Goal: Task Accomplishment & Management: Complete application form

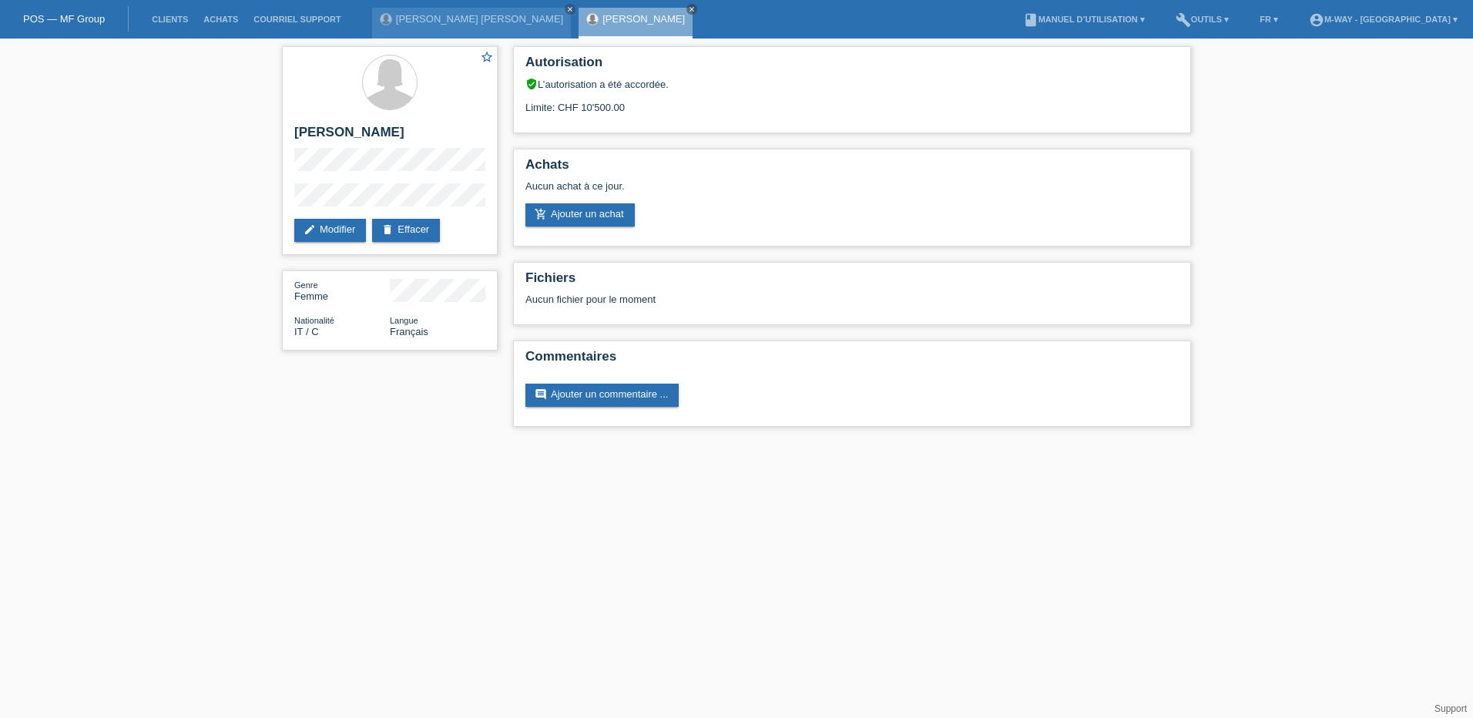
drag, startPoint x: 642, startPoint y: 10, endPoint x: 636, endPoint y: 36, distance: 26.9
click at [688, 10] on icon "close" at bounding box center [692, 9] width 8 height 8
click at [419, 35] on div "Viviana Sanchez Freire close" at bounding box center [471, 23] width 199 height 31
click at [444, 37] on div "Viviana Sanchez Freire close" at bounding box center [471, 23] width 199 height 31
click at [175, 16] on link "Clients" at bounding box center [170, 19] width 52 height 9
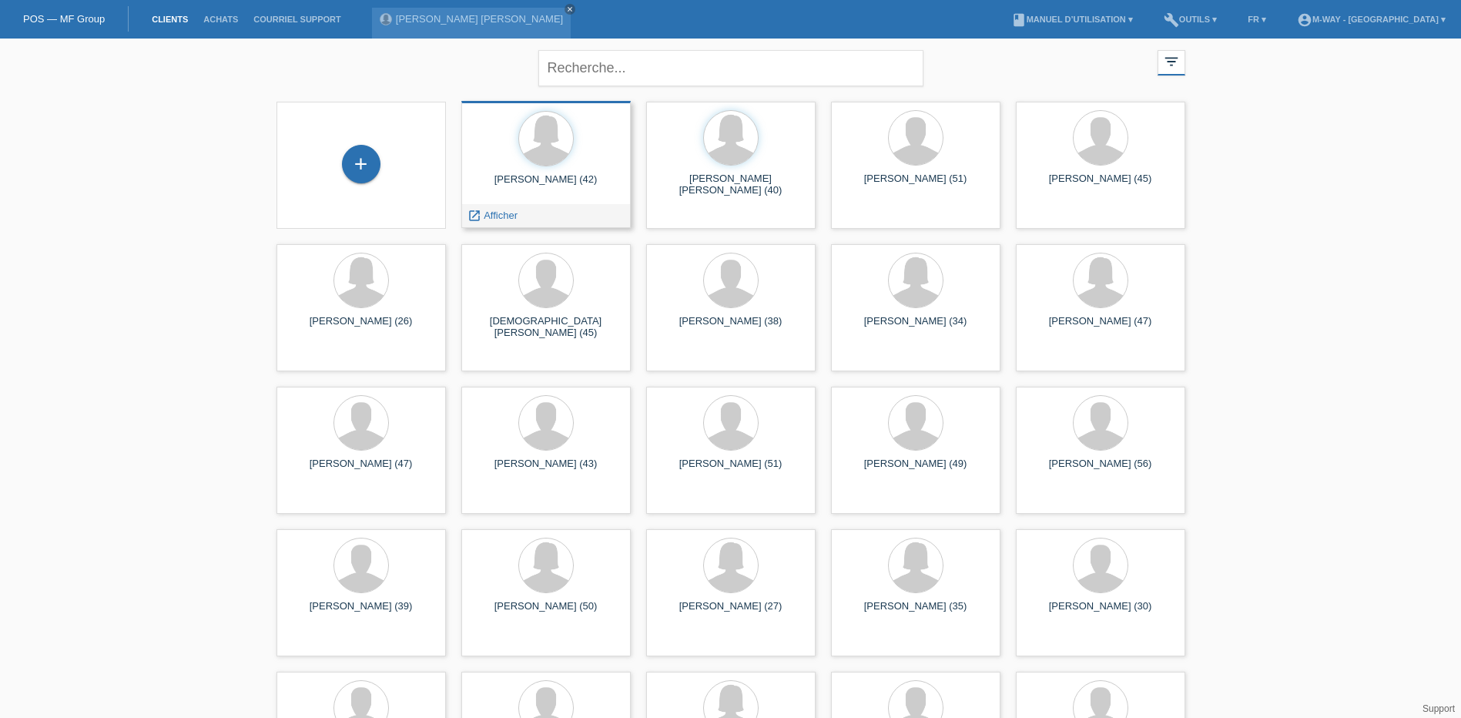
click at [561, 200] on div "Manuela De Dominicis (42) launch Afficher" at bounding box center [545, 164] width 169 height 127
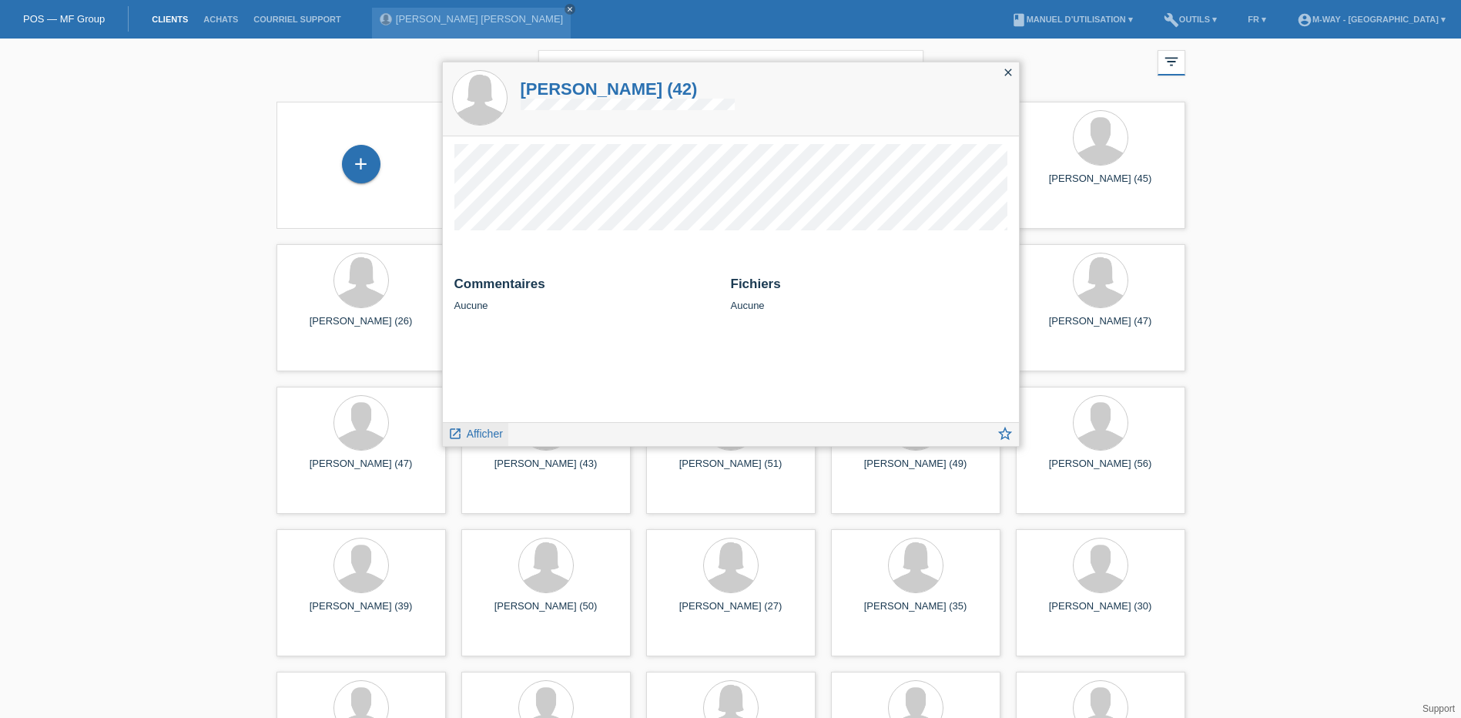
click at [478, 437] on span "Afficher" at bounding box center [485, 434] width 36 height 12
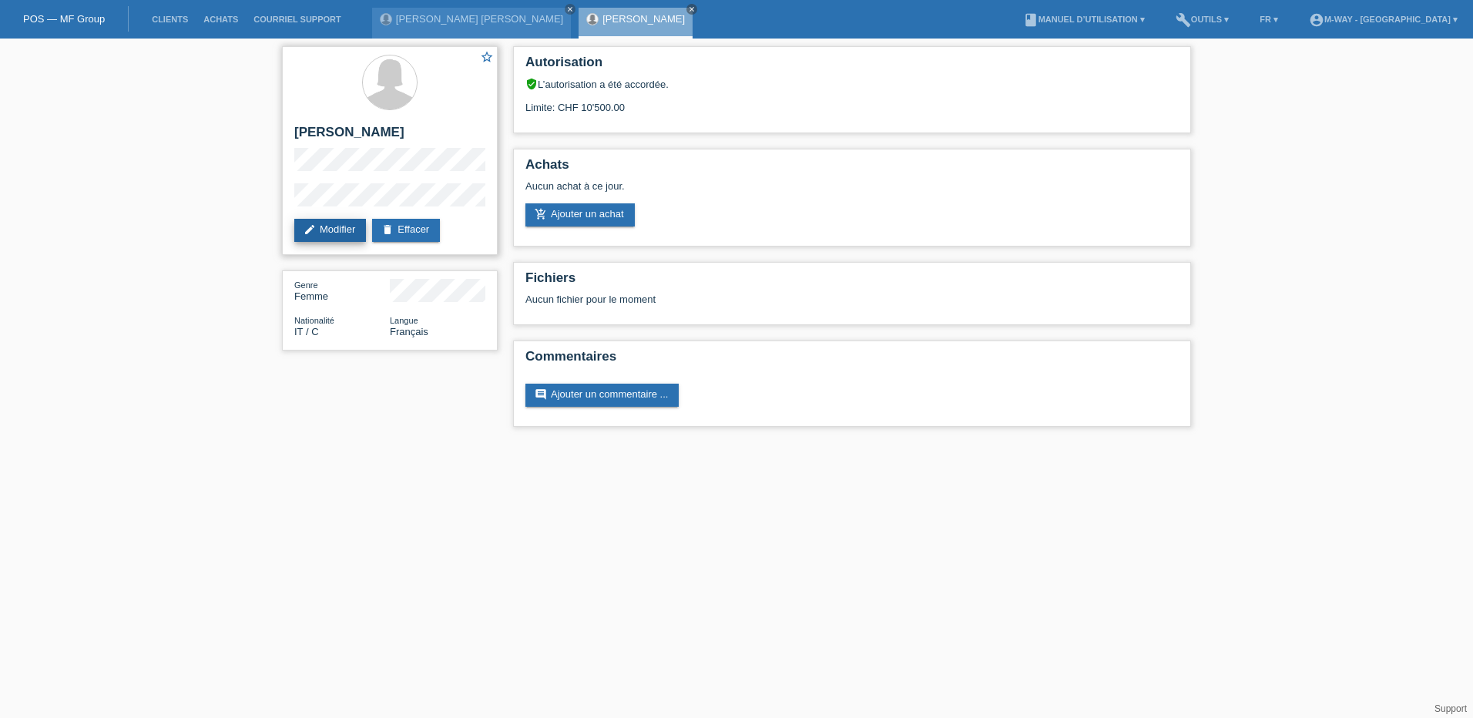
click at [341, 236] on link "edit Modifier" at bounding box center [330, 230] width 72 height 23
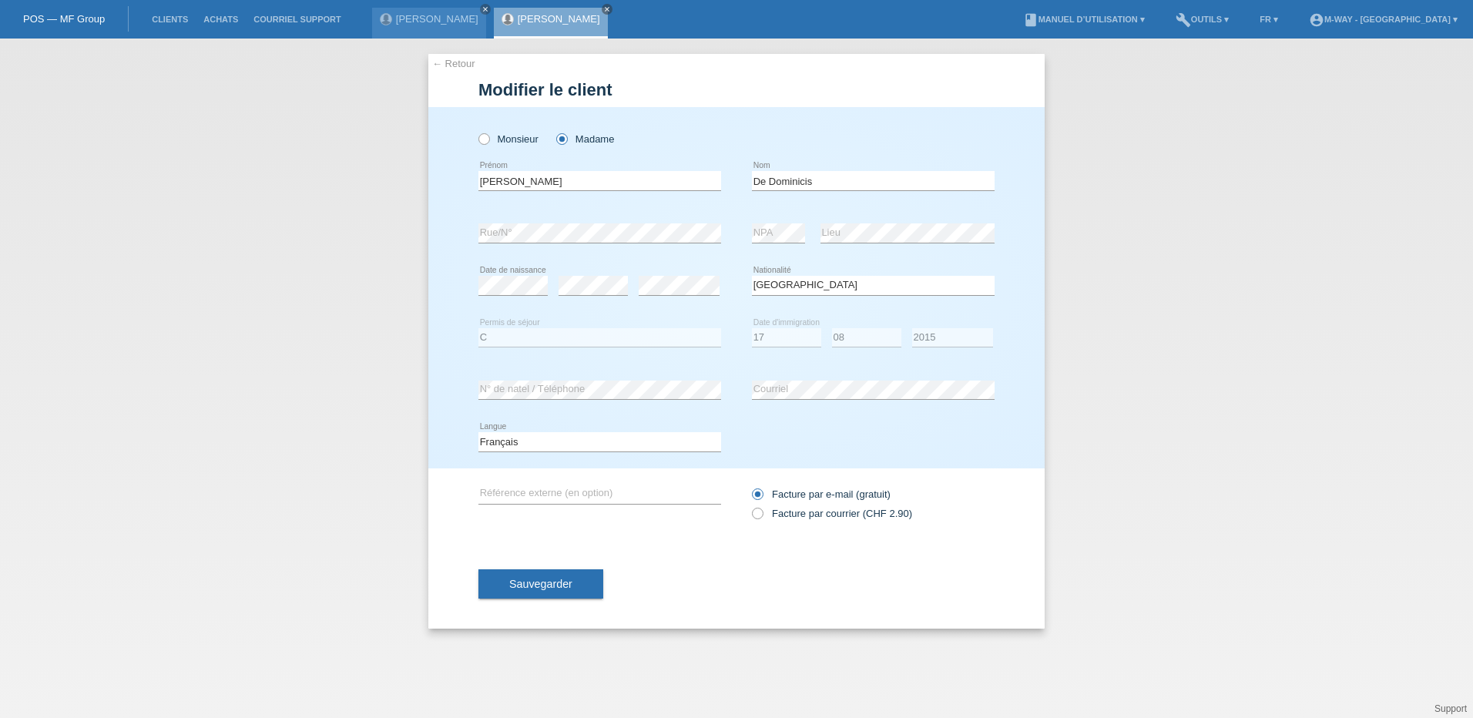
select select "IT"
select select "C"
select select "17"
select select "08"
select select "2015"
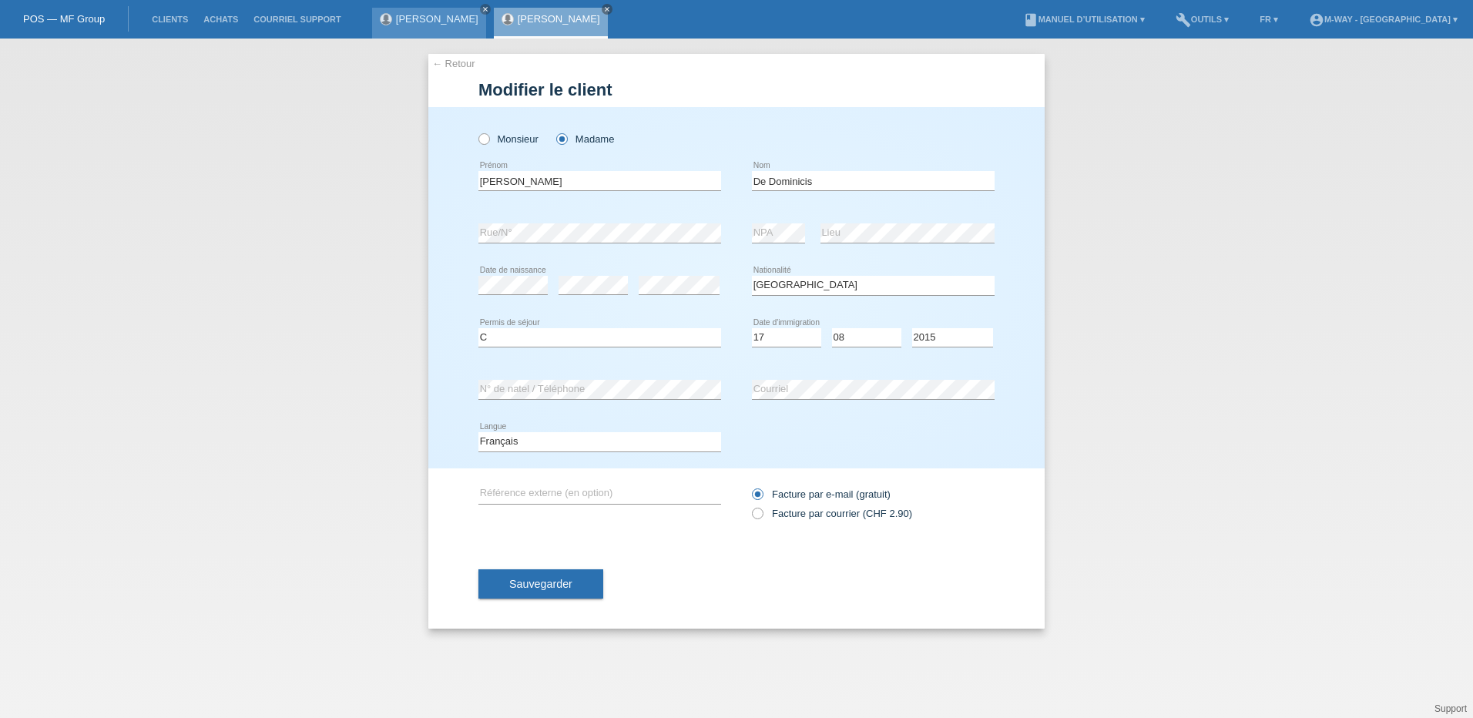
click at [429, 18] on link "[PERSON_NAME] [PERSON_NAME]" at bounding box center [437, 19] width 82 height 12
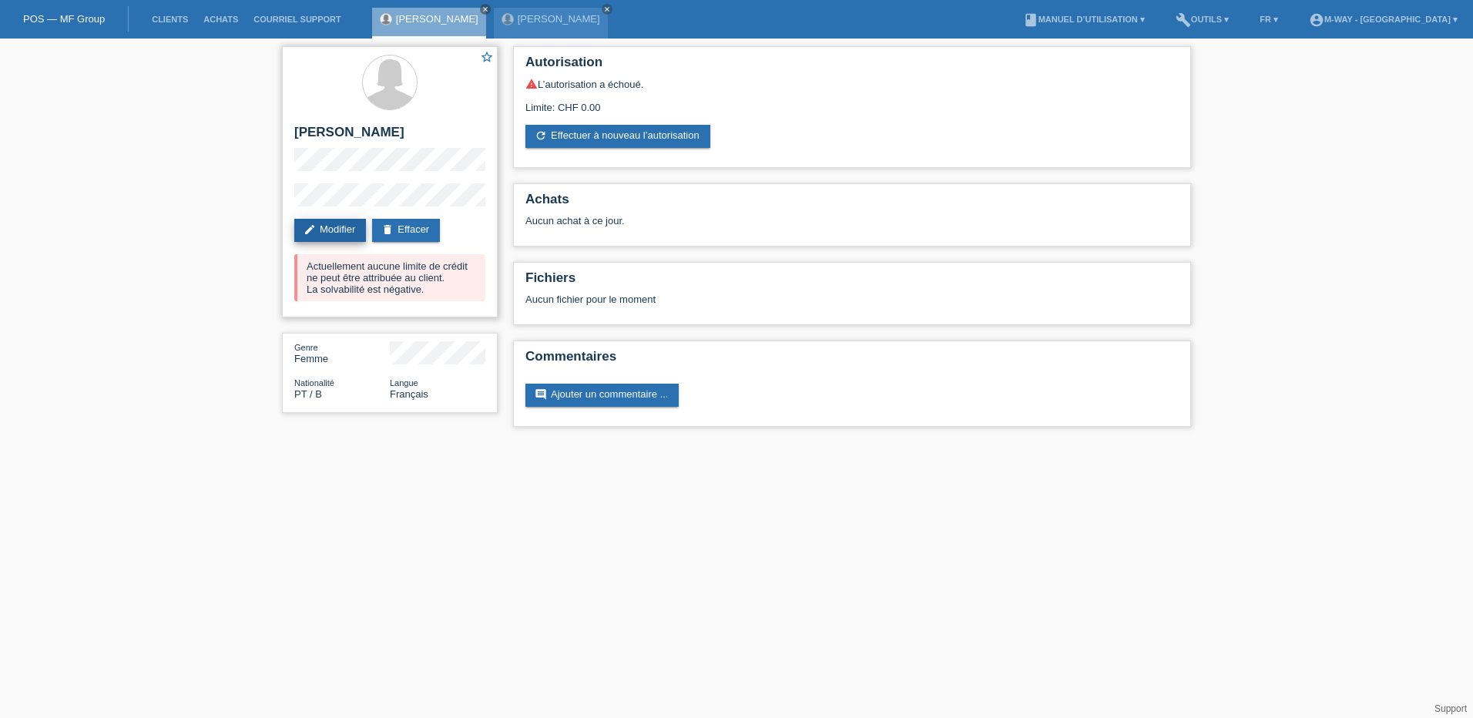
click at [325, 225] on link "edit Modifier" at bounding box center [330, 230] width 72 height 23
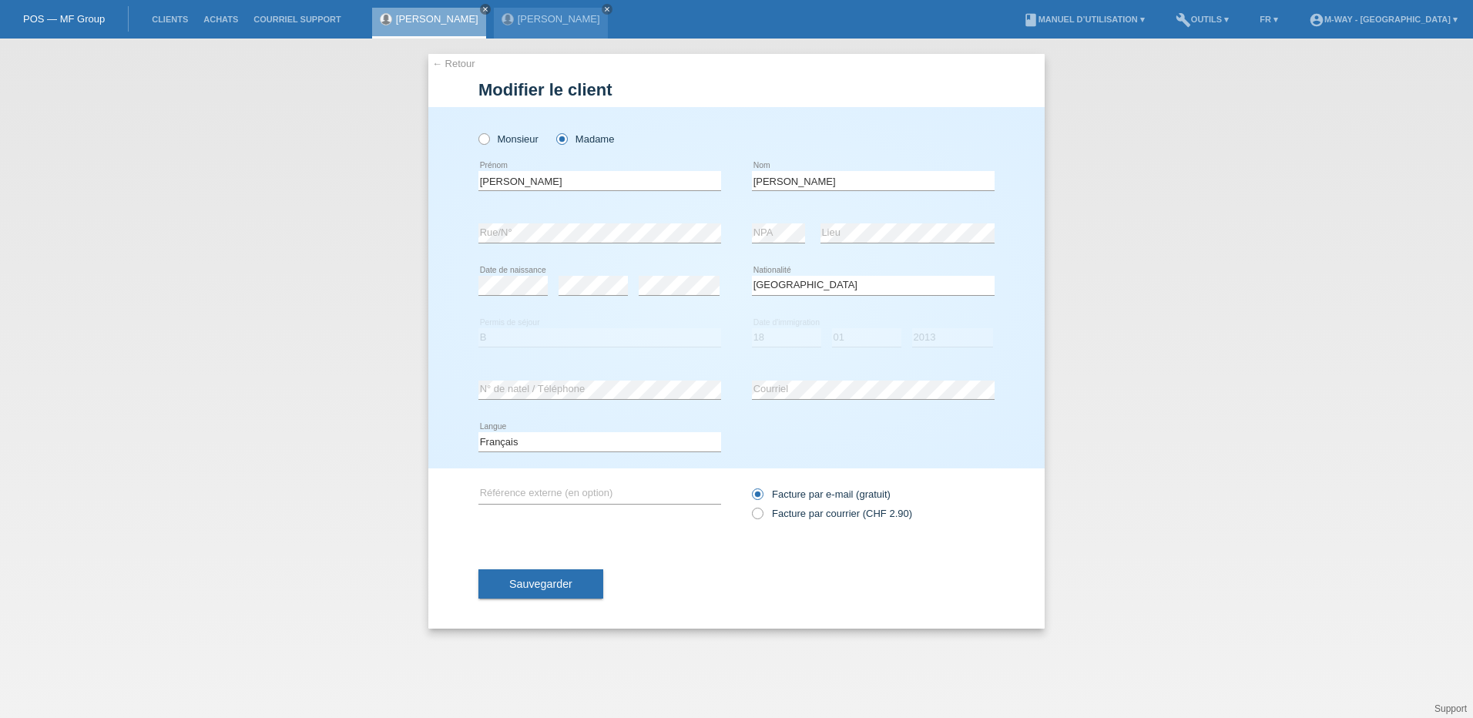
select select "PT"
select select "B"
select select "18"
select select "01"
select select "2013"
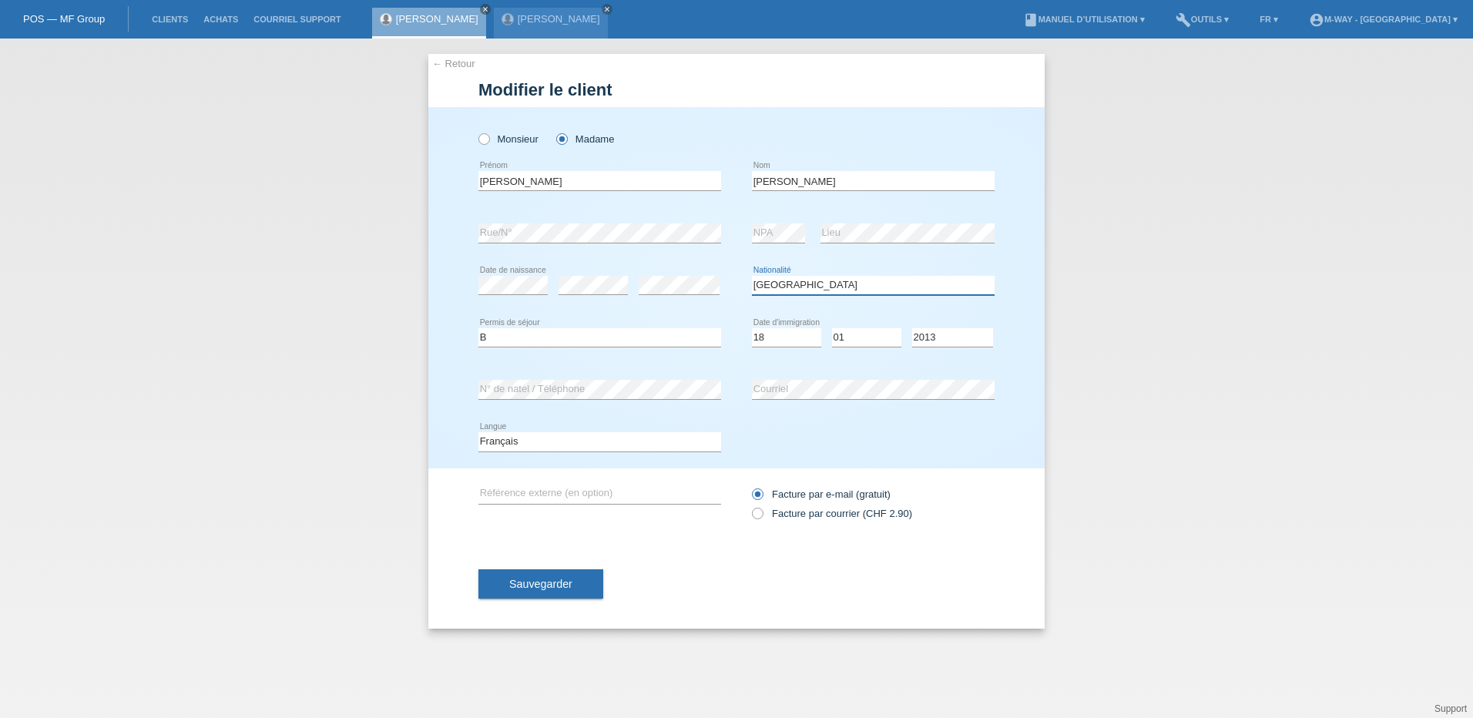
click at [808, 288] on select "Veuillez sélectionner... Suisse Allemagne Autriche Liechtenstein ------------ A…" at bounding box center [873, 285] width 243 height 18
select select "ES"
click at [752, 276] on select "Veuillez sélectionner... Suisse Allemagne Autriche Liechtenstein ------------ A…" at bounding box center [873, 285] width 243 height 18
click at [525, 335] on select "Veuillez sélectionner... C B B - Statut de réfugié Autre" at bounding box center [599, 337] width 243 height 18
select select "C"
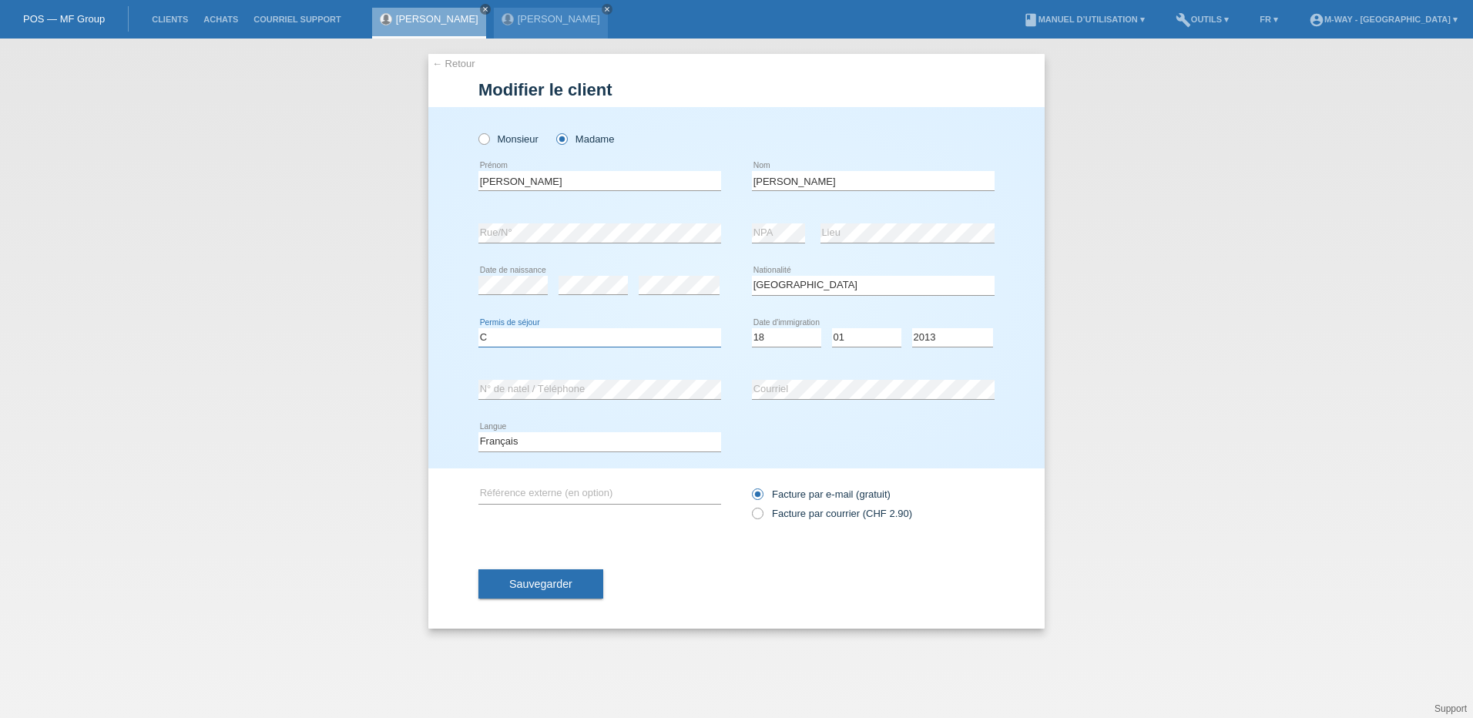
click at [478, 328] on select "Veuillez sélectionner... C B B - Statut de réfugié Autre" at bounding box center [599, 337] width 243 height 18
click at [549, 589] on span "Sauvegarder" at bounding box center [540, 584] width 63 height 12
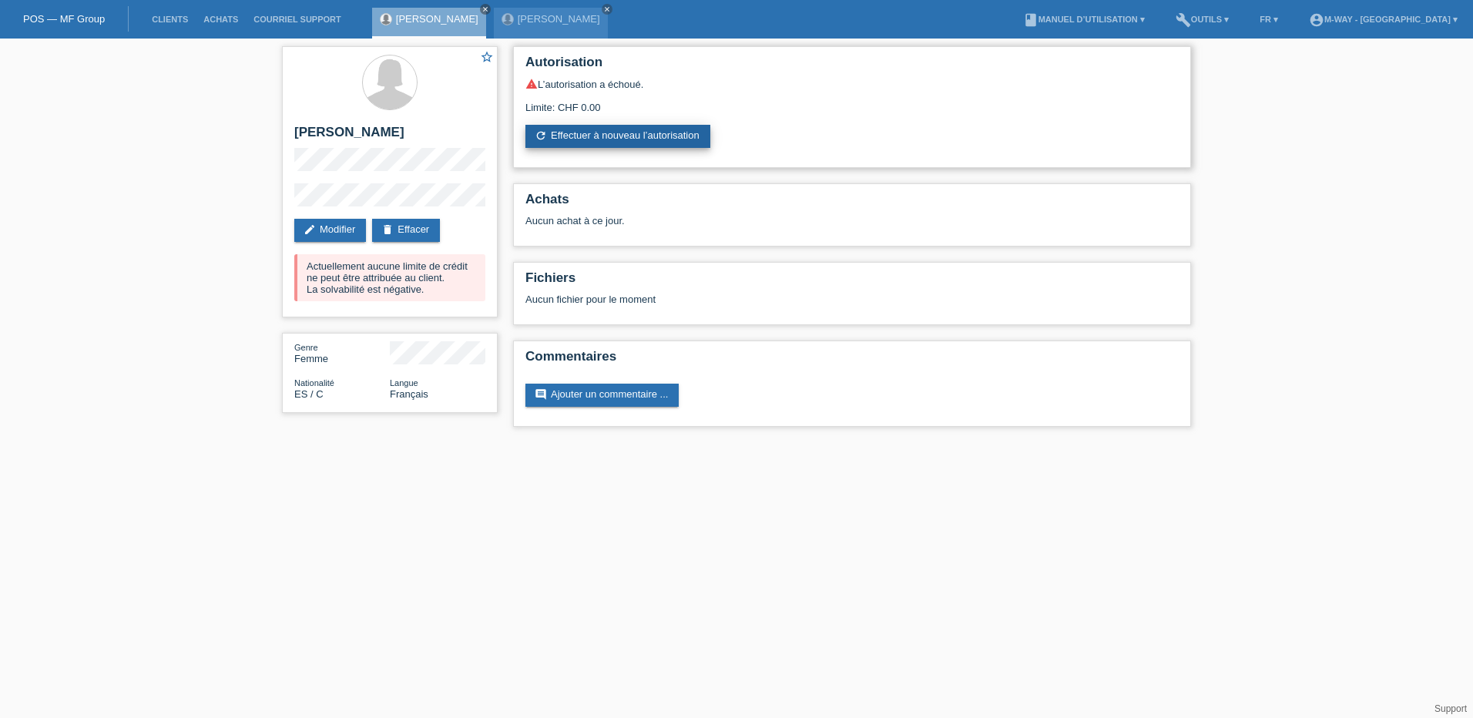
click at [602, 135] on link "refresh Effectuer à nouveau l’autorisation" at bounding box center [617, 136] width 185 height 23
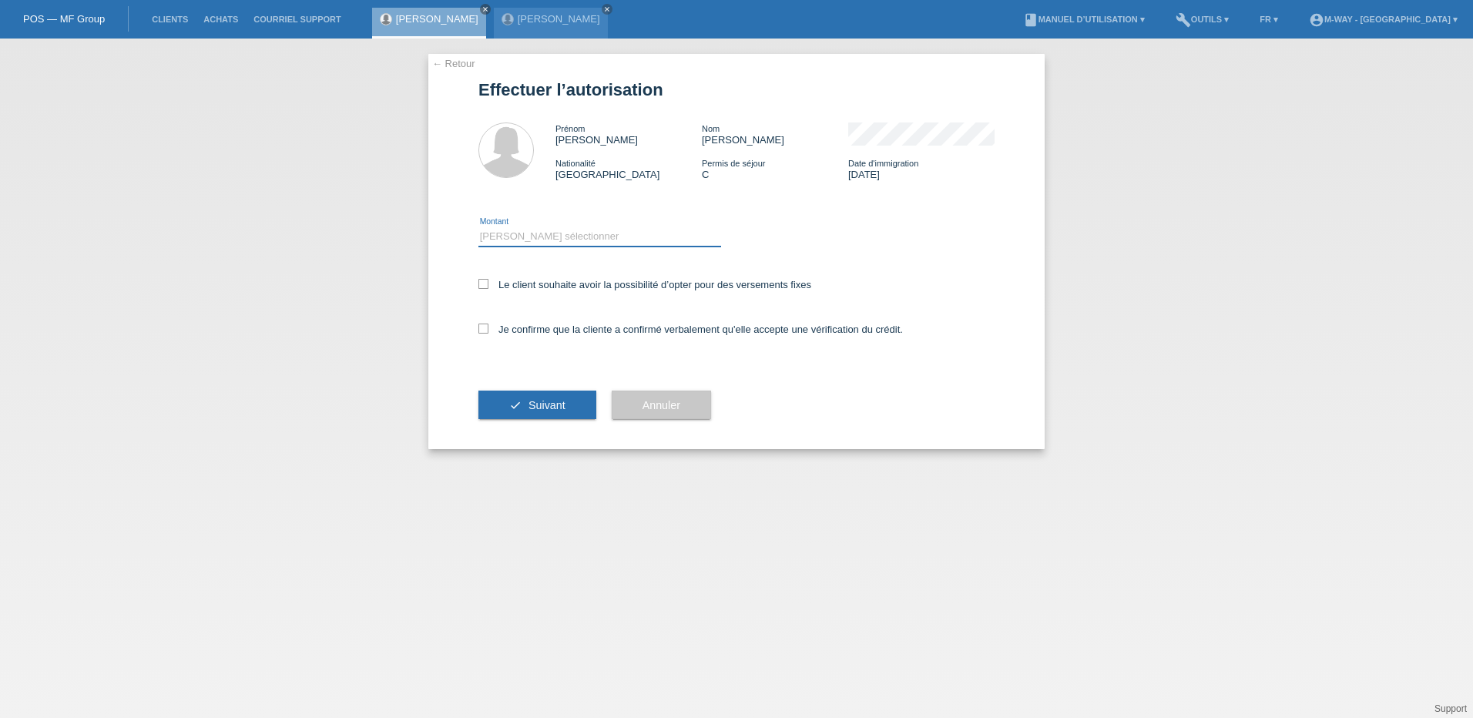
click at [493, 246] on div "Veuillez sélectionner CHF 1.00 - CHF 499.00 CHF 500.00 - CHF 1'999.00 CHF 2'000…" at bounding box center [599, 236] width 243 height 19
select select "3"
click at [478, 227] on select "Veuillez sélectionner CHF 1.00 - CHF 499.00 CHF 500.00 - CHF 1'999.00 CHF 2'000…" at bounding box center [599, 236] width 243 height 18
click at [484, 277] on div "Le client souhaite avoir la possibilité d’opter pour des versements fixes" at bounding box center [736, 285] width 516 height 45
click at [481, 282] on icon at bounding box center [483, 284] width 10 height 10
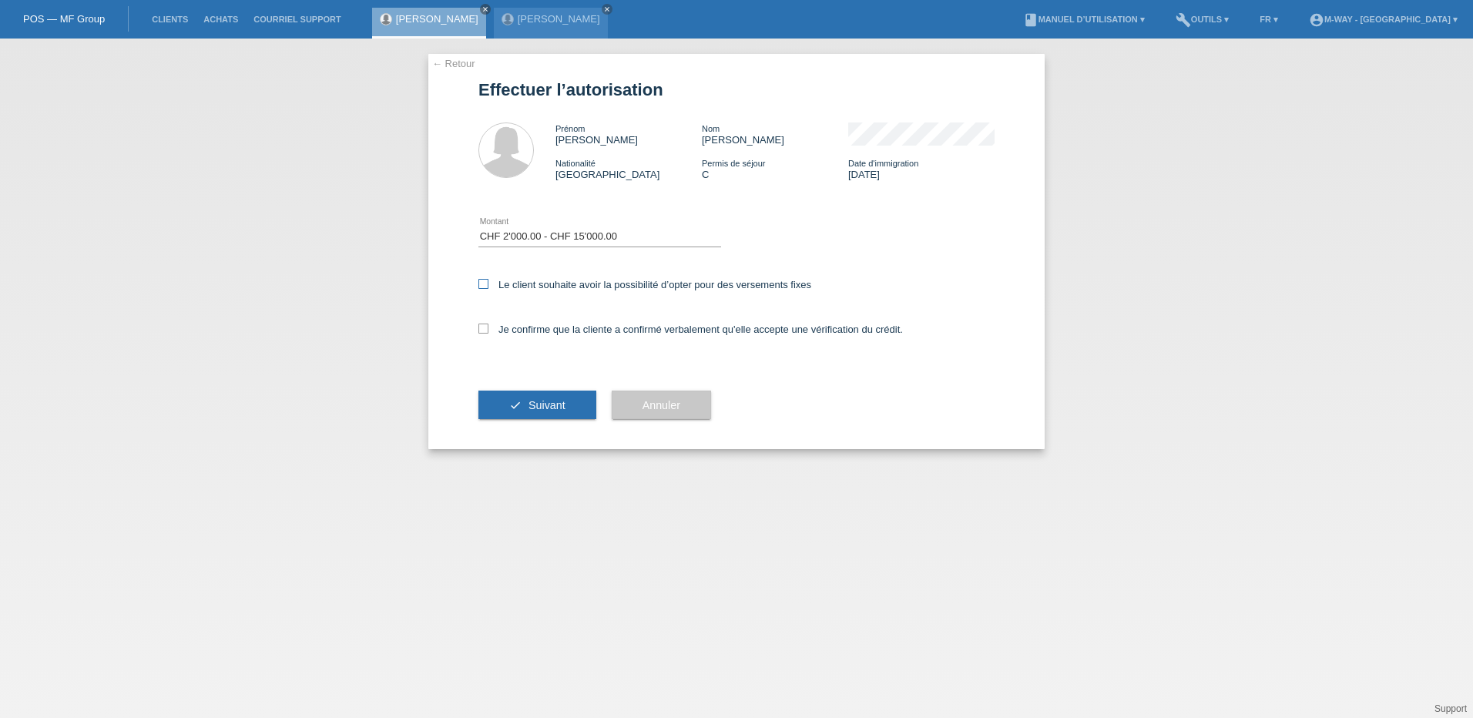
click at [481, 282] on input "Le client souhaite avoir la possibilité d’opter pour des versements fixes" at bounding box center [483, 284] width 10 height 10
checkbox input "true"
click at [480, 328] on icon at bounding box center [483, 329] width 10 height 10
click at [480, 328] on input "Je confirme que la cliente a confirmé verbalement qu'elle accepte une vérificat…" at bounding box center [483, 329] width 10 height 10
checkbox input "true"
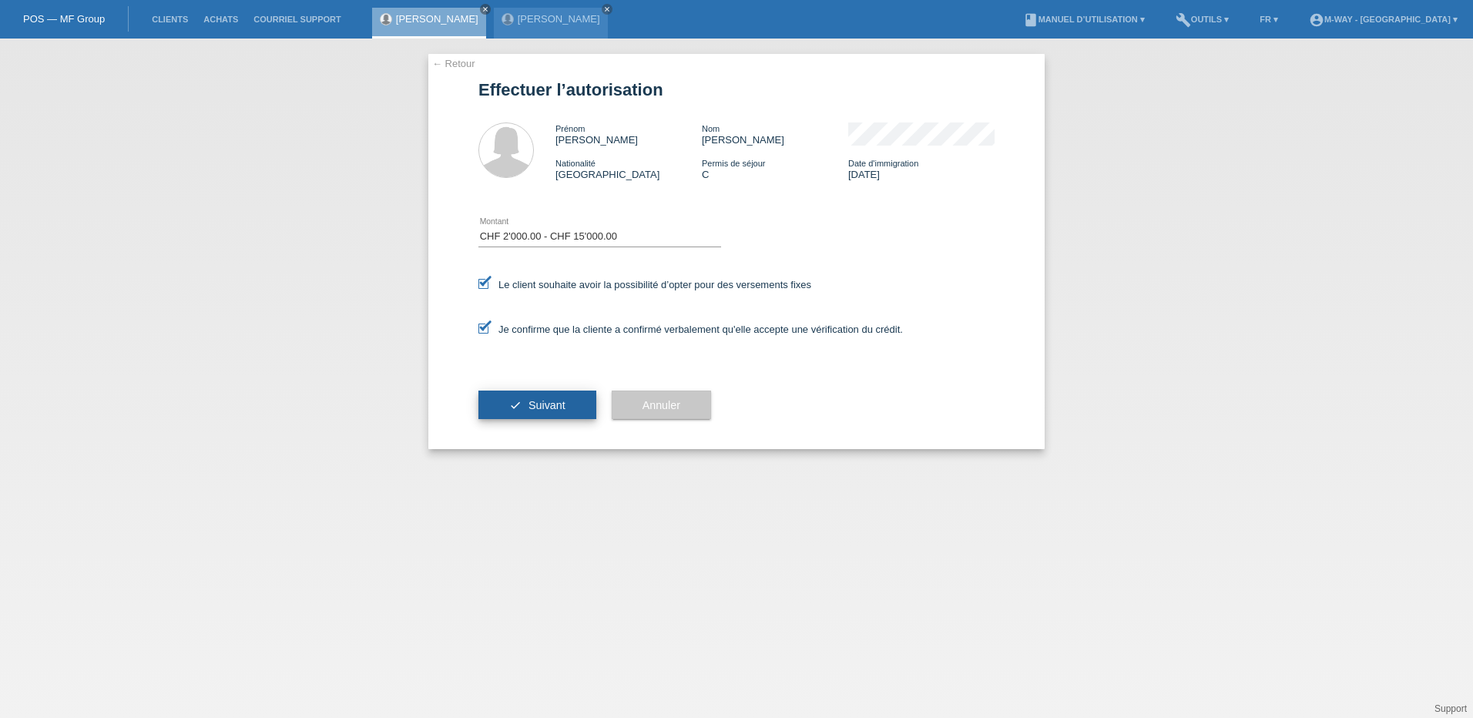
click at [524, 409] on button "check Suivant" at bounding box center [537, 405] width 118 height 29
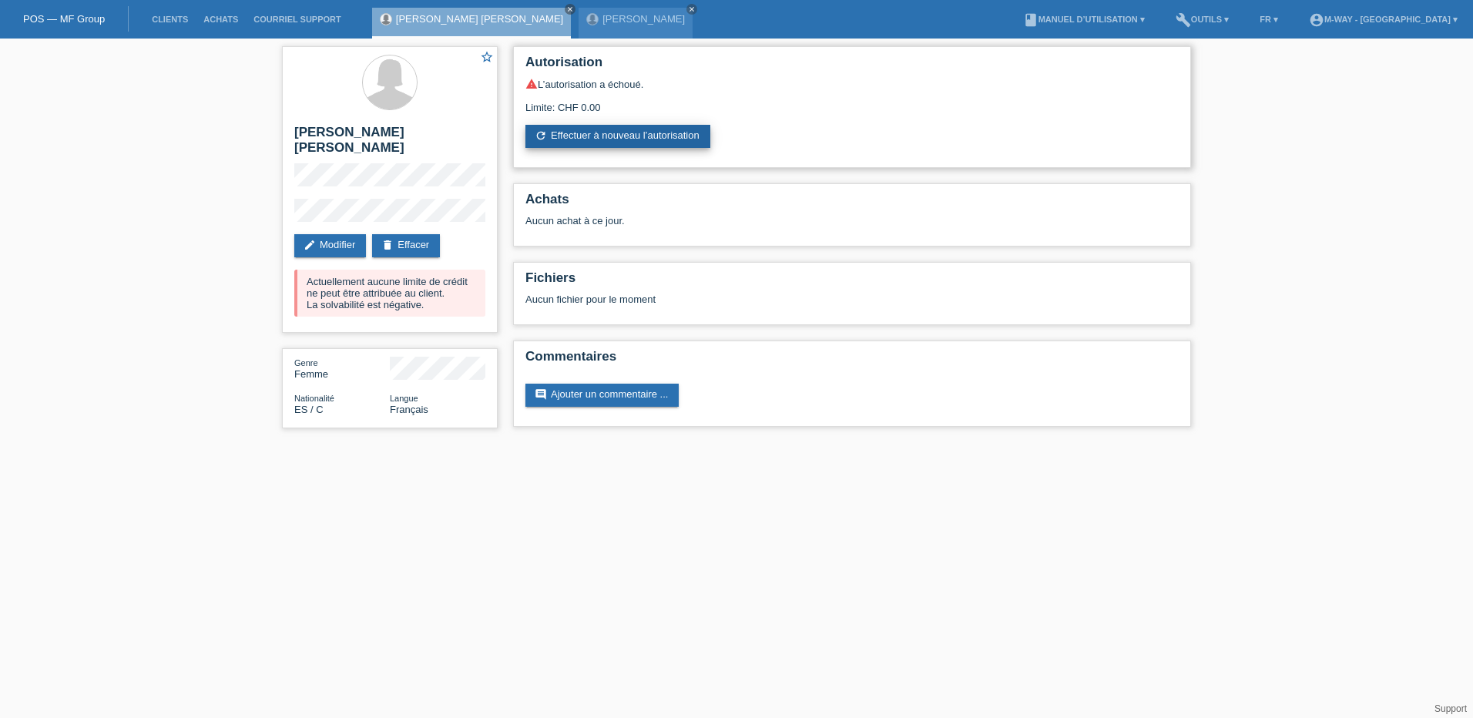
click at [609, 128] on link "refresh Effectuer à nouveau l’autorisation" at bounding box center [617, 136] width 185 height 23
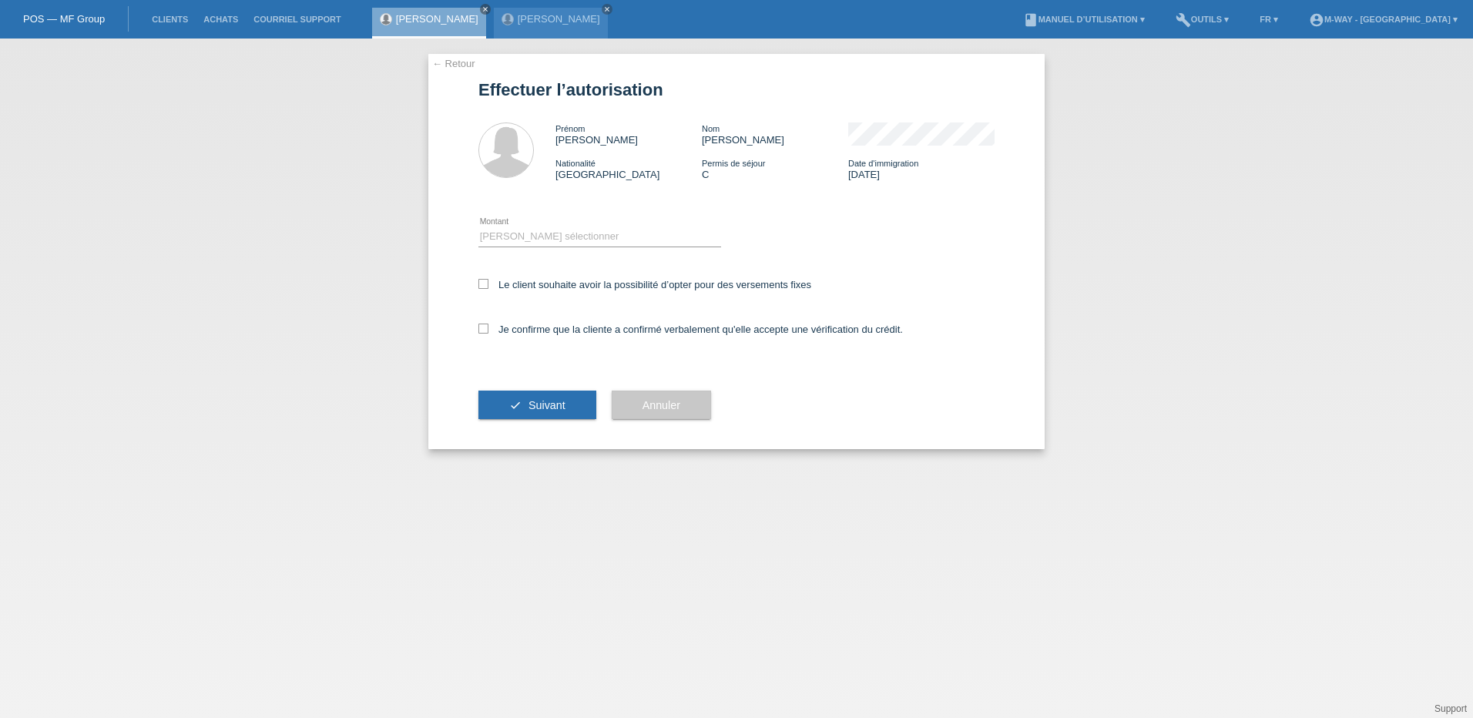
click at [446, 64] on link "← Retour" at bounding box center [453, 64] width 43 height 12
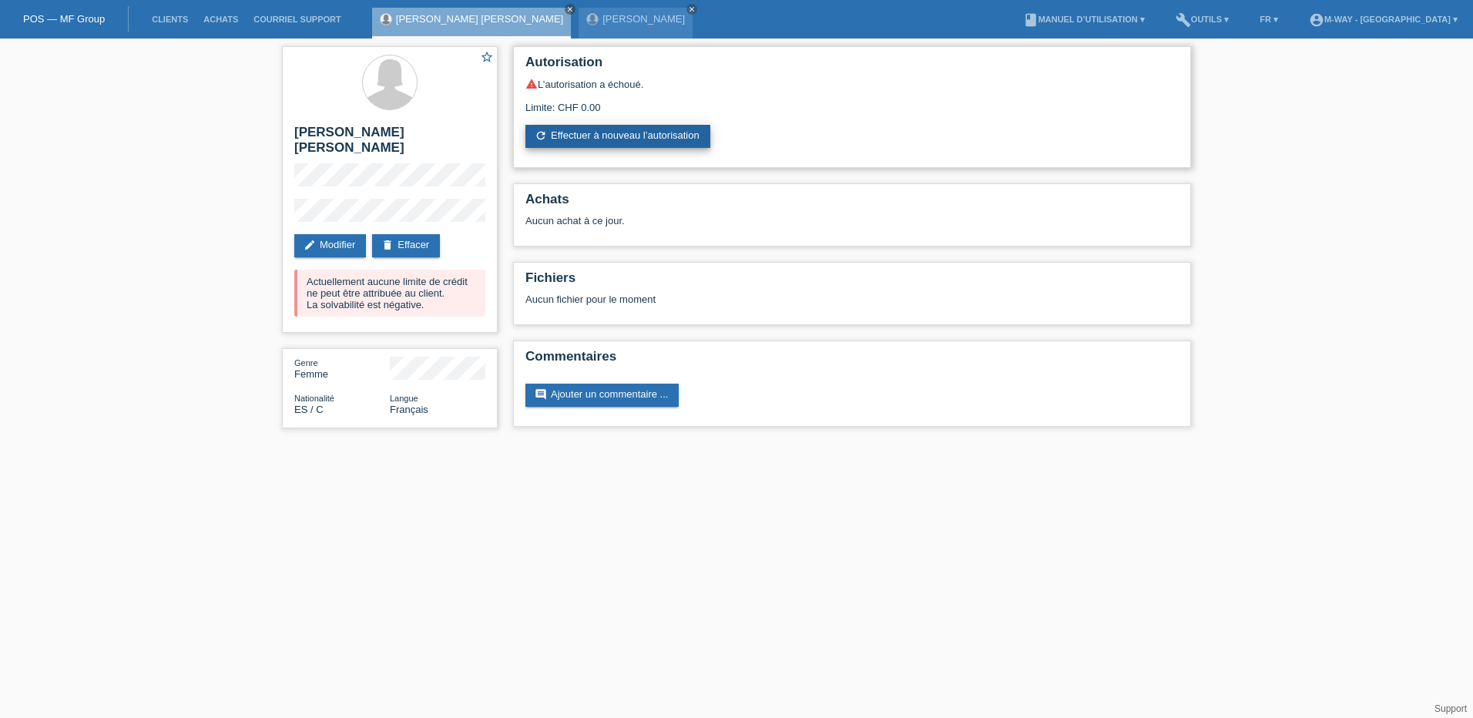
click at [595, 139] on link "refresh Effectuer à nouveau l’autorisation" at bounding box center [617, 136] width 185 height 23
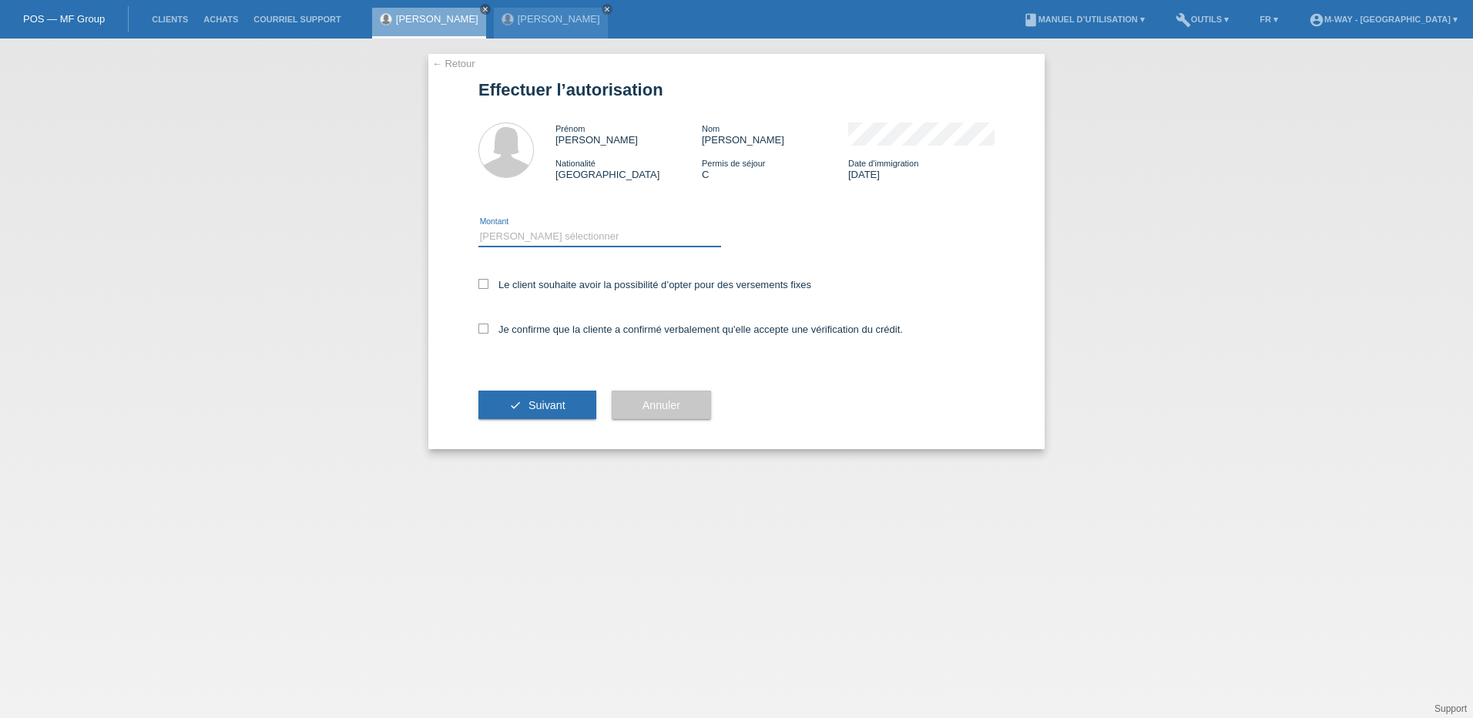
click at [536, 229] on select "Veuillez sélectionner CHF 1.00 - CHF 499.00 CHF 500.00 - CHF 1'999.00 CHF 2'000…" at bounding box center [599, 236] width 243 height 18
select select "3"
click at [478, 227] on select "Veuillez sélectionner CHF 1.00 - CHF 499.00 CHF 500.00 - CHF 1'999.00 CHF 2'000…" at bounding box center [599, 236] width 243 height 18
click at [485, 290] on label "Le client souhaite avoir la possibilité d’opter pour des versements fixes" at bounding box center [644, 285] width 333 height 12
click at [485, 289] on input "Le client souhaite avoir la possibilité d’opter pour des versements fixes" at bounding box center [483, 284] width 10 height 10
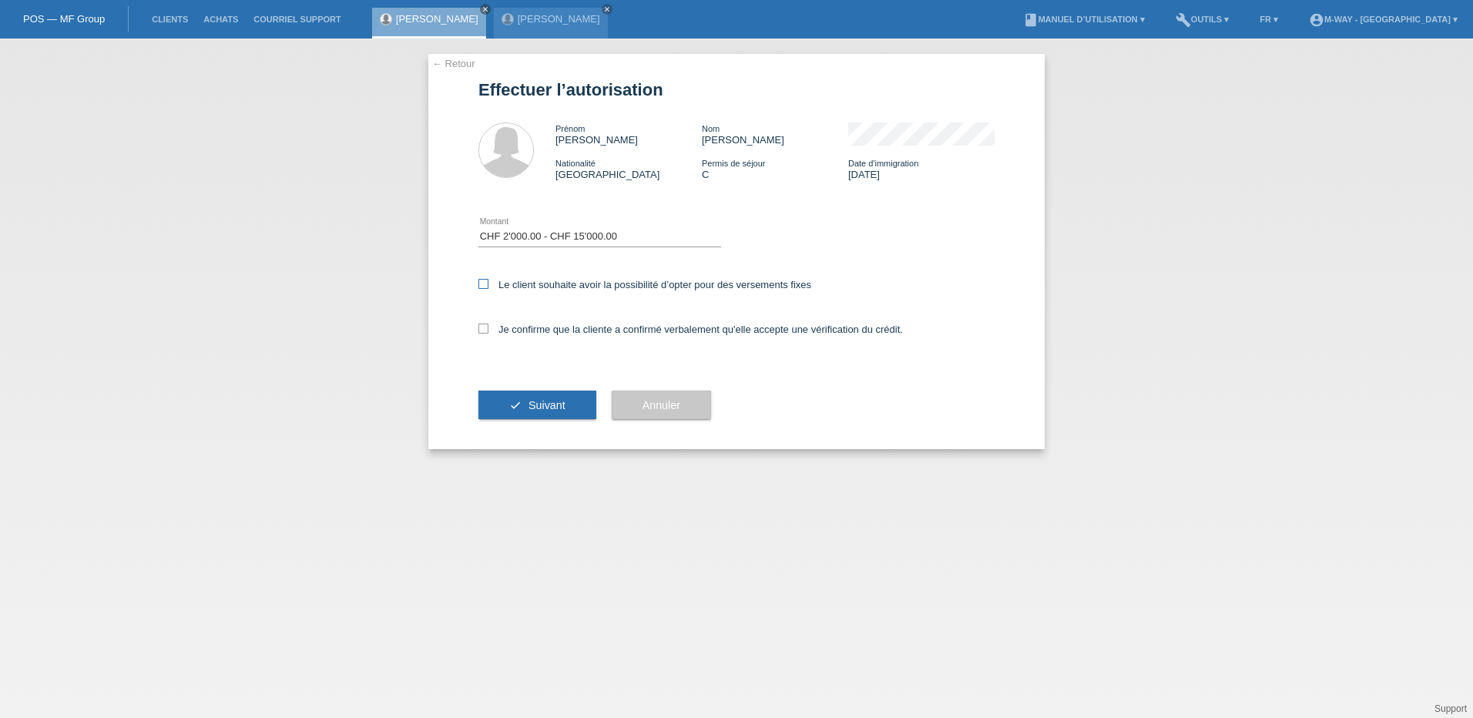
checkbox input "true"
click at [489, 329] on label "Je confirme que la cliente a confirmé verbalement qu'elle accepte une vérificat…" at bounding box center [690, 330] width 424 height 12
click at [488, 329] on input "Je confirme que la cliente a confirmé verbalement qu'elle accepte une vérificat…" at bounding box center [483, 329] width 10 height 10
checkbox input "true"
click at [507, 402] on button "check Suivant" at bounding box center [537, 405] width 118 height 29
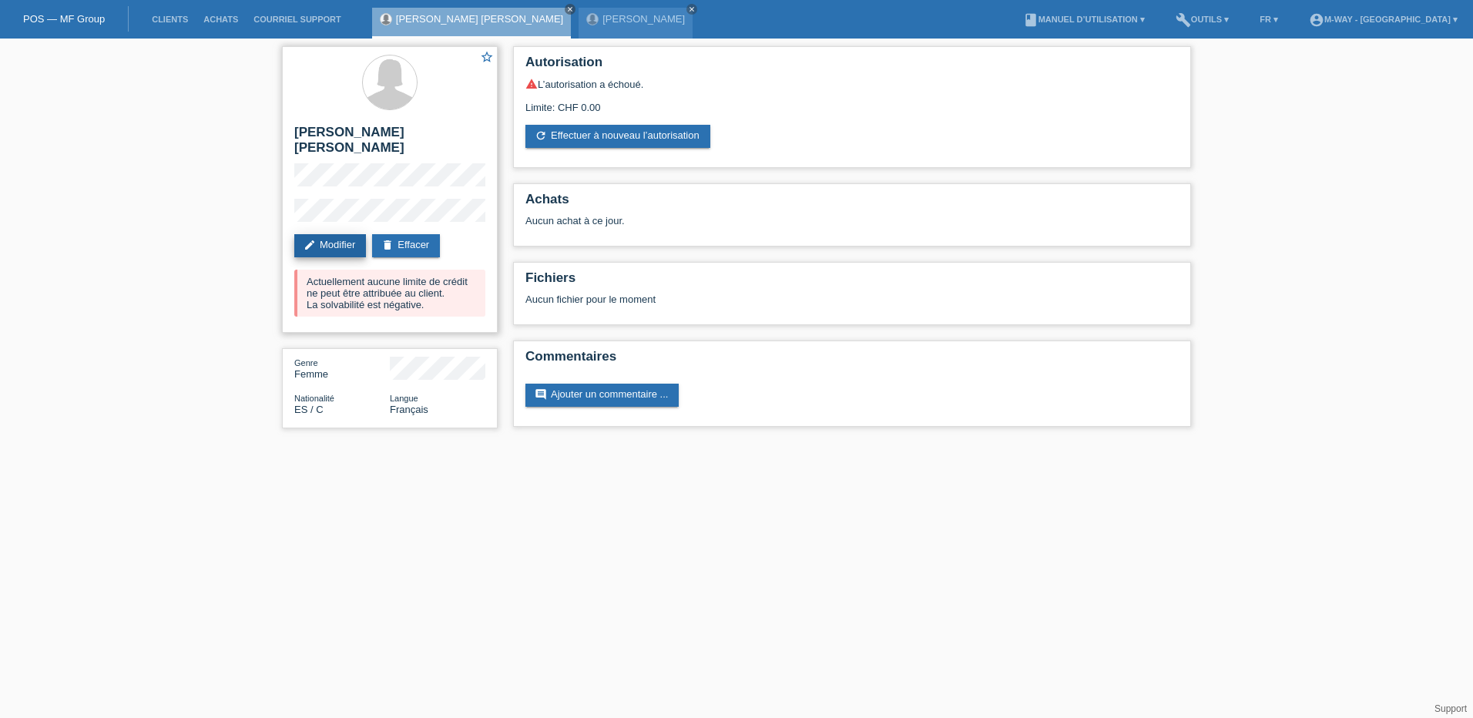
click at [320, 234] on link "edit Modifier" at bounding box center [330, 245] width 72 height 23
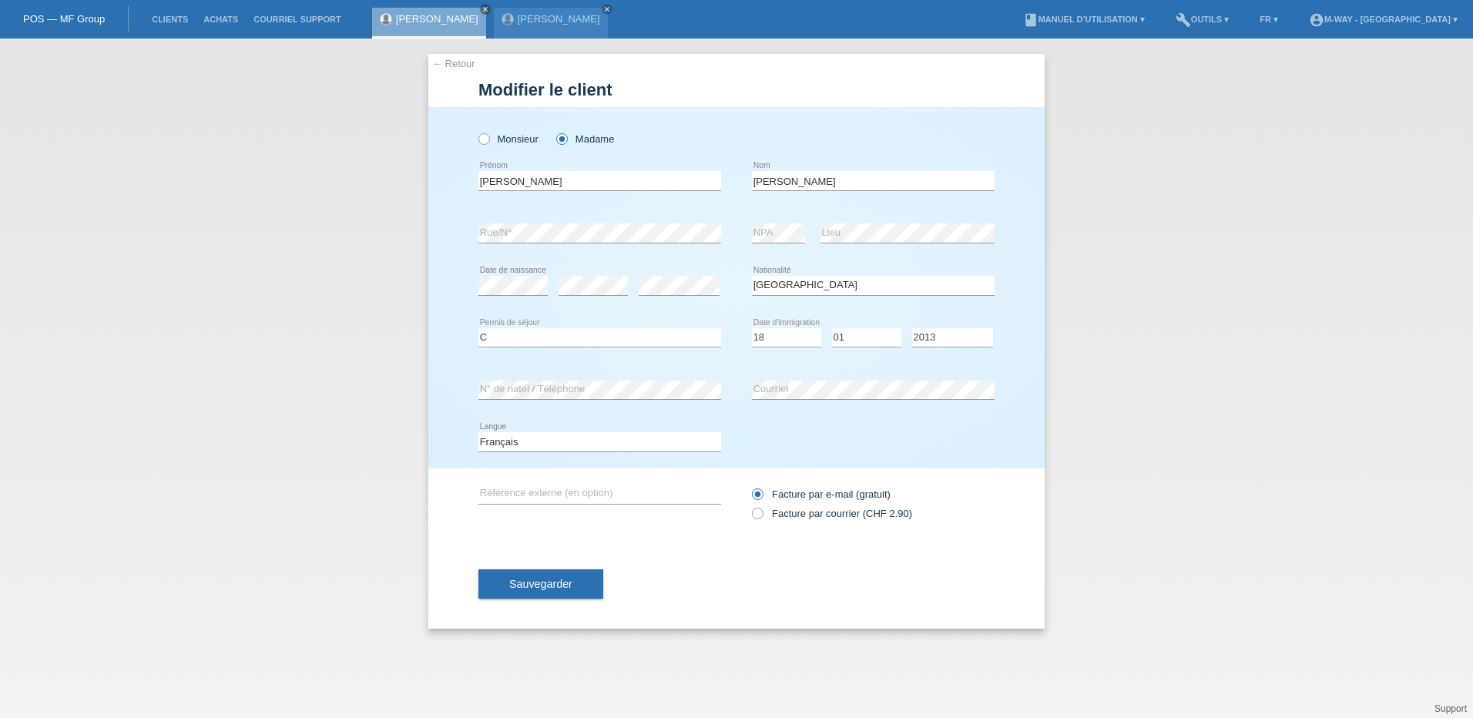
select select "ES"
select select "C"
select select "18"
select select "01"
select select "2013"
